Goal: Complete application form

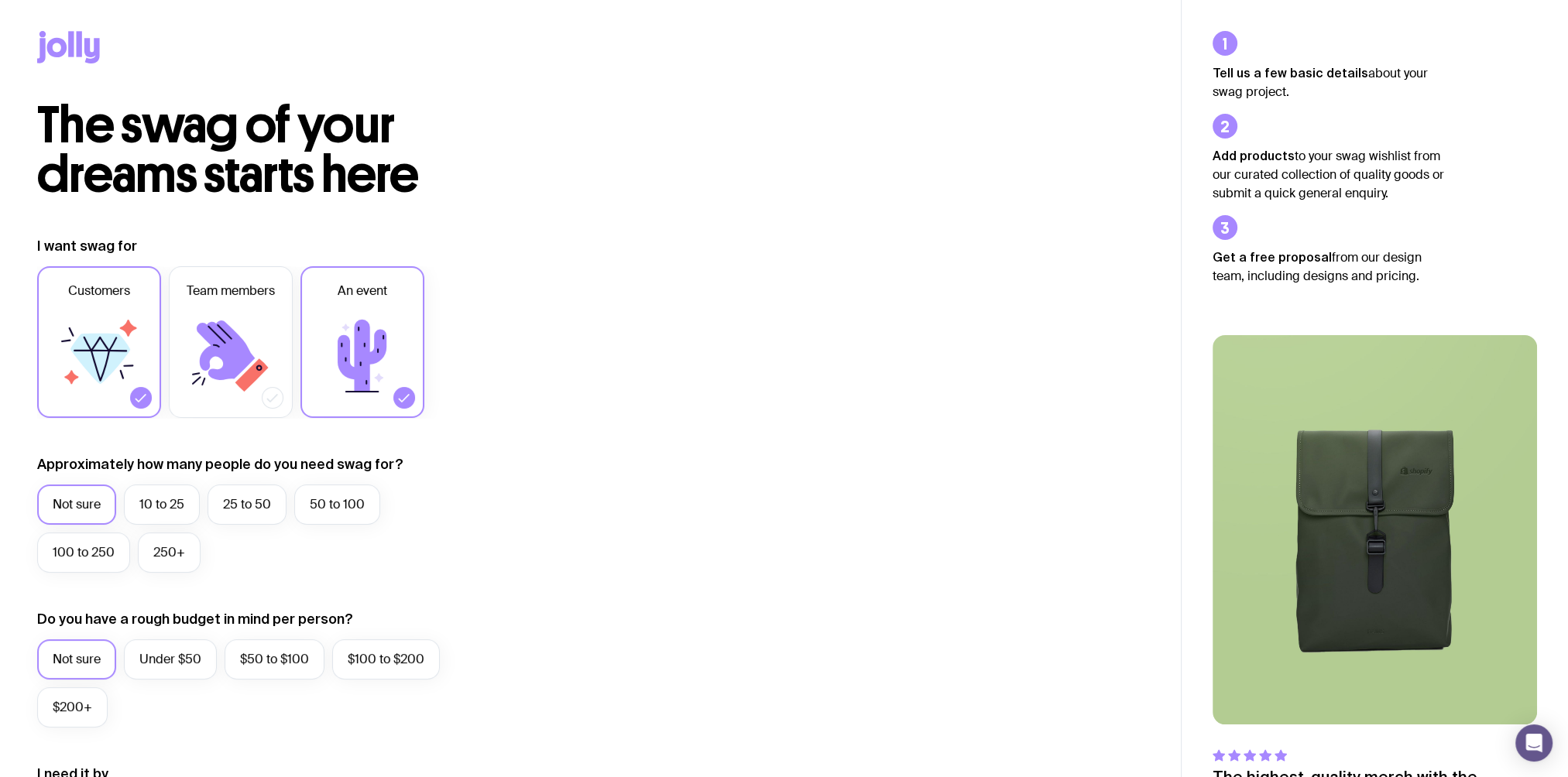
click at [259, 363] on icon at bounding box center [252, 375] width 33 height 33
click at [0, 0] on input "Team members" at bounding box center [0, 0] width 0 height 0
click at [124, 380] on icon at bounding box center [99, 356] width 93 height 93
click at [0, 0] on input "Customers" at bounding box center [0, 0] width 0 height 0
click at [251, 355] on icon at bounding box center [226, 349] width 58 height 59
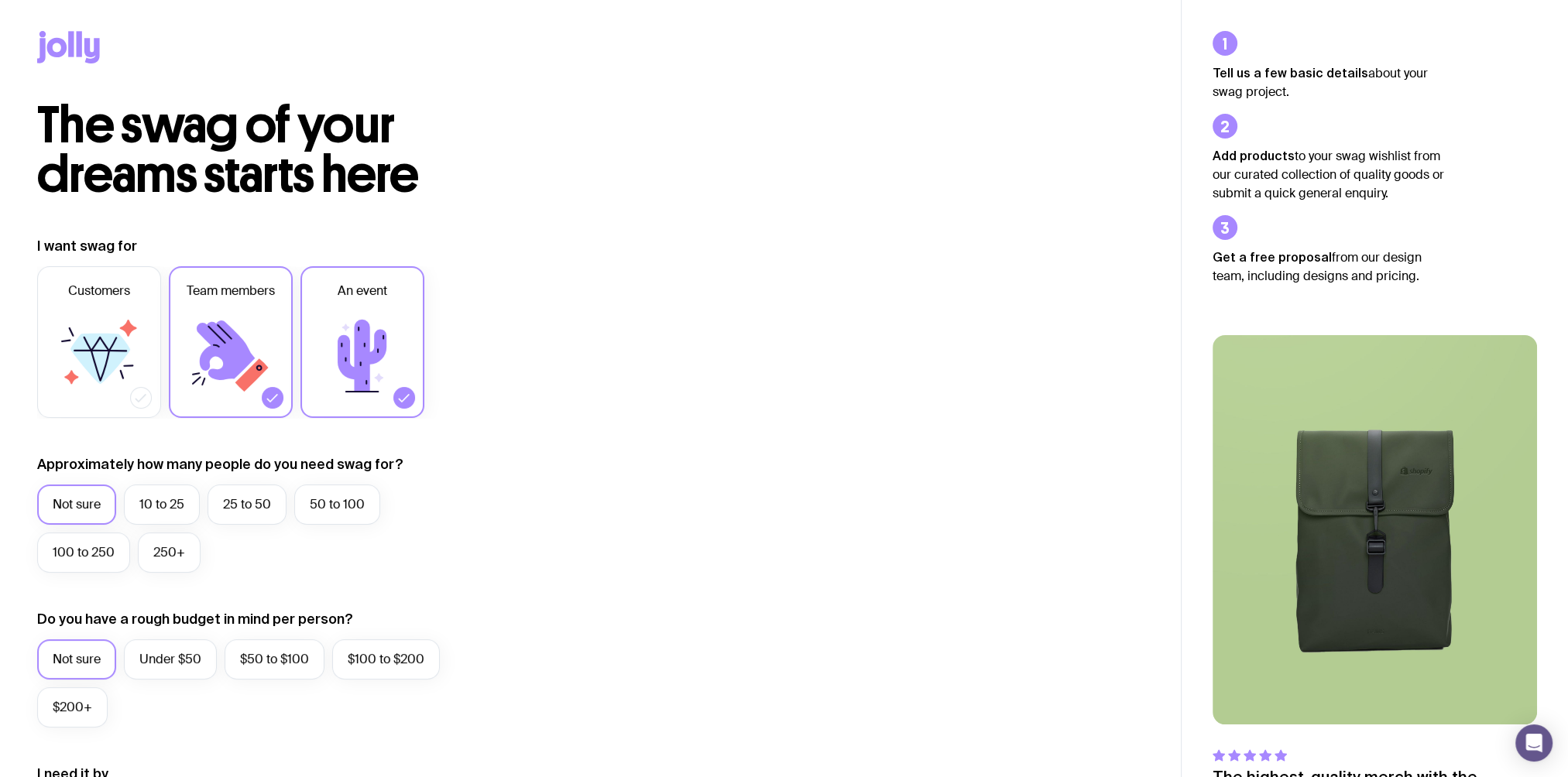
click at [0, 0] on input "Team members" at bounding box center [0, 0] width 0 height 0
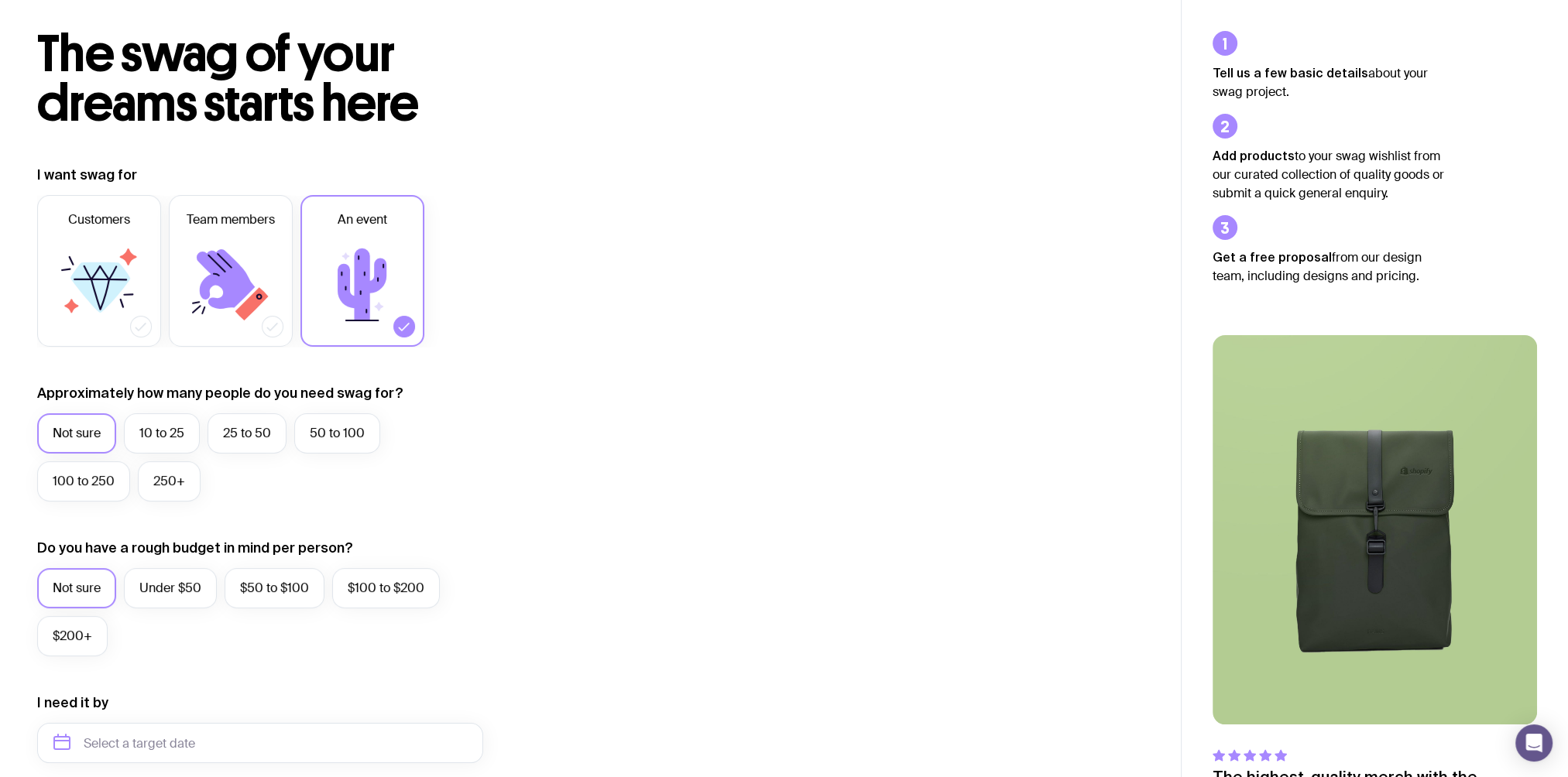
scroll to position [73, 0]
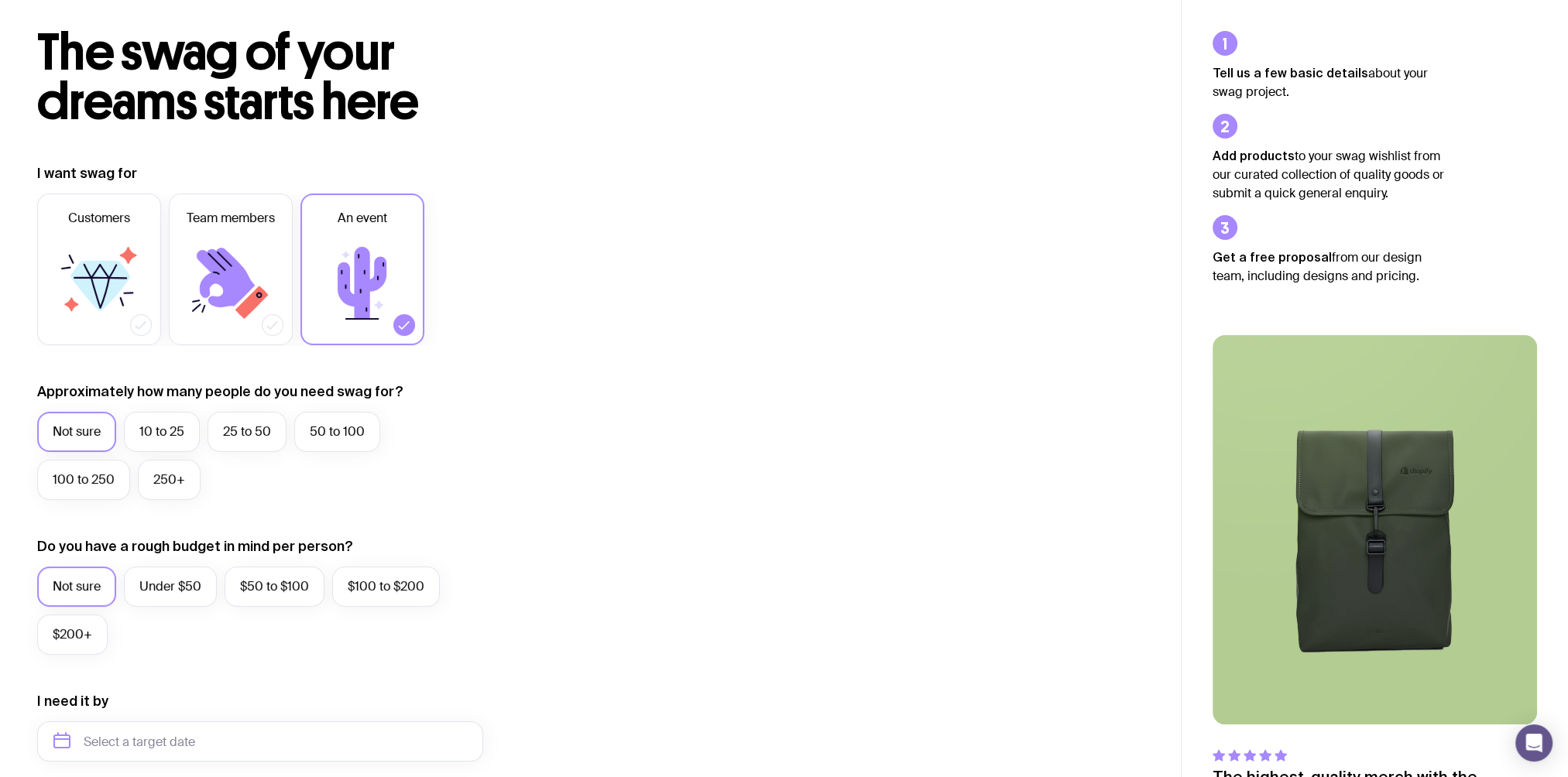
click at [87, 476] on label "100 to 250" at bounding box center [83, 480] width 93 height 41
click at [0, 0] on input "100 to 250" at bounding box center [0, 0] width 0 height 0
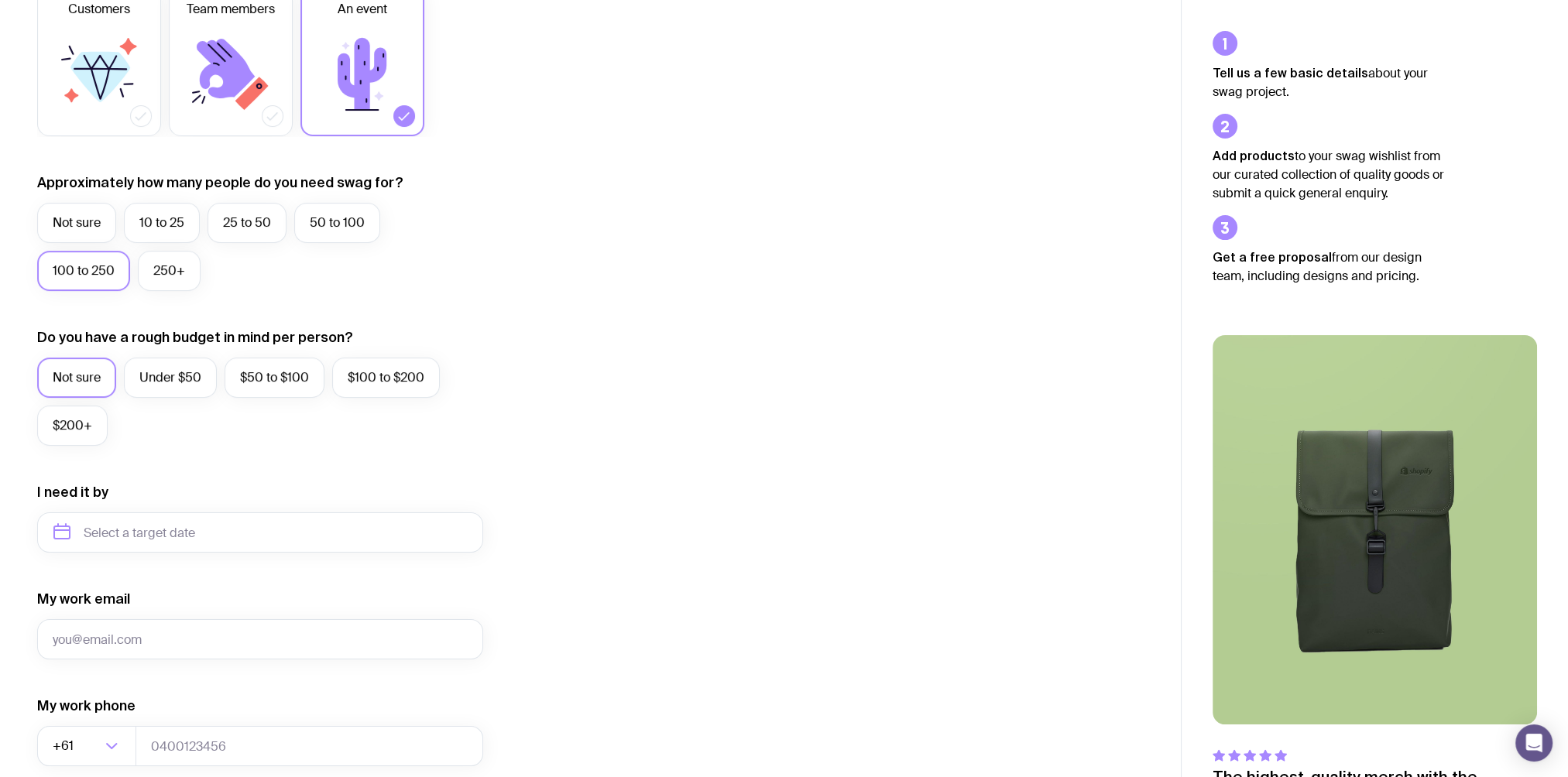
scroll to position [282, 0]
click at [163, 378] on label "Under $50" at bounding box center [171, 378] width 93 height 41
click at [0, 0] on input "Under $50" at bounding box center [0, 0] width 0 height 0
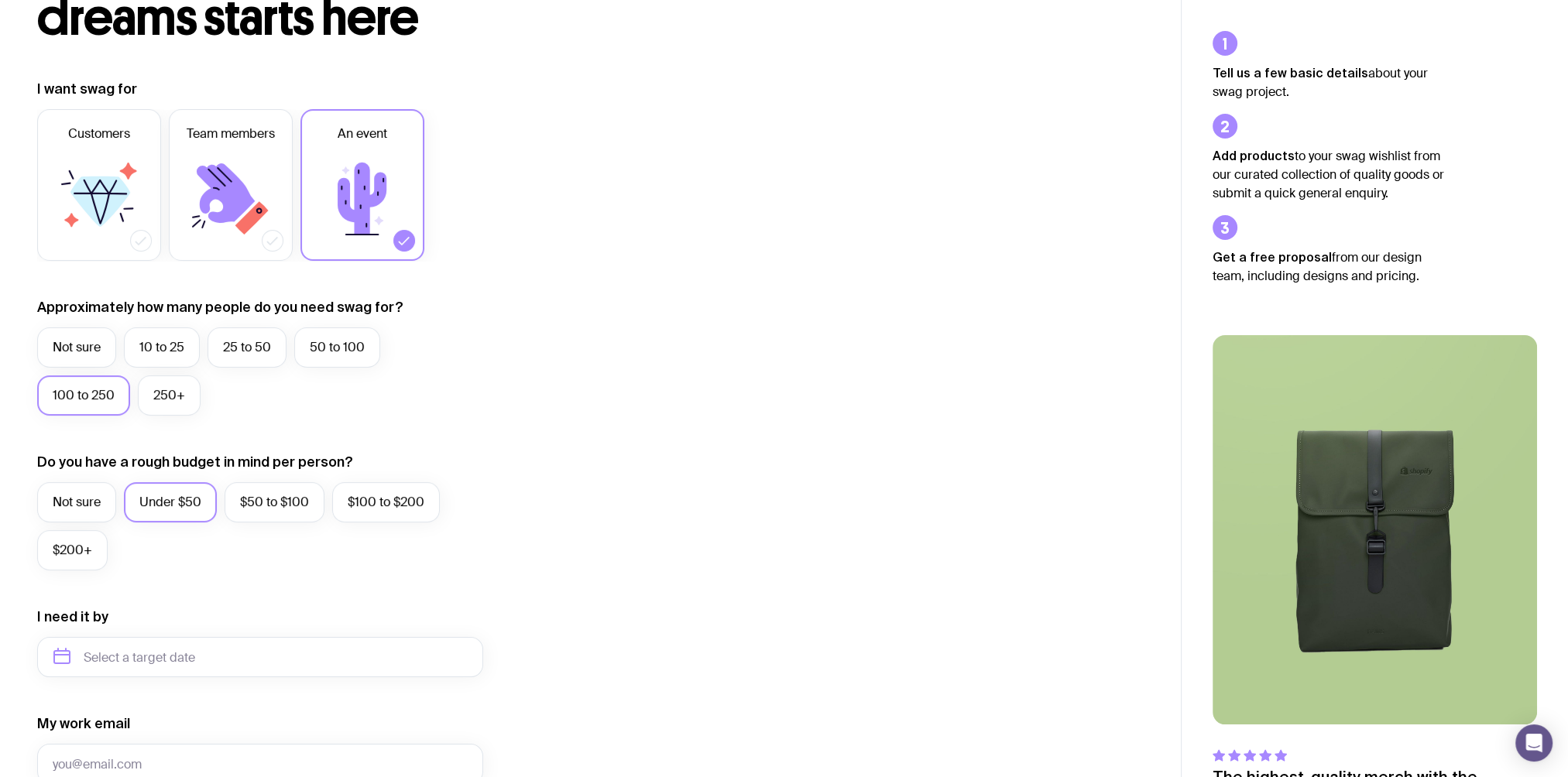
scroll to position [161, 0]
